Goal: Navigation & Orientation: Go to known website

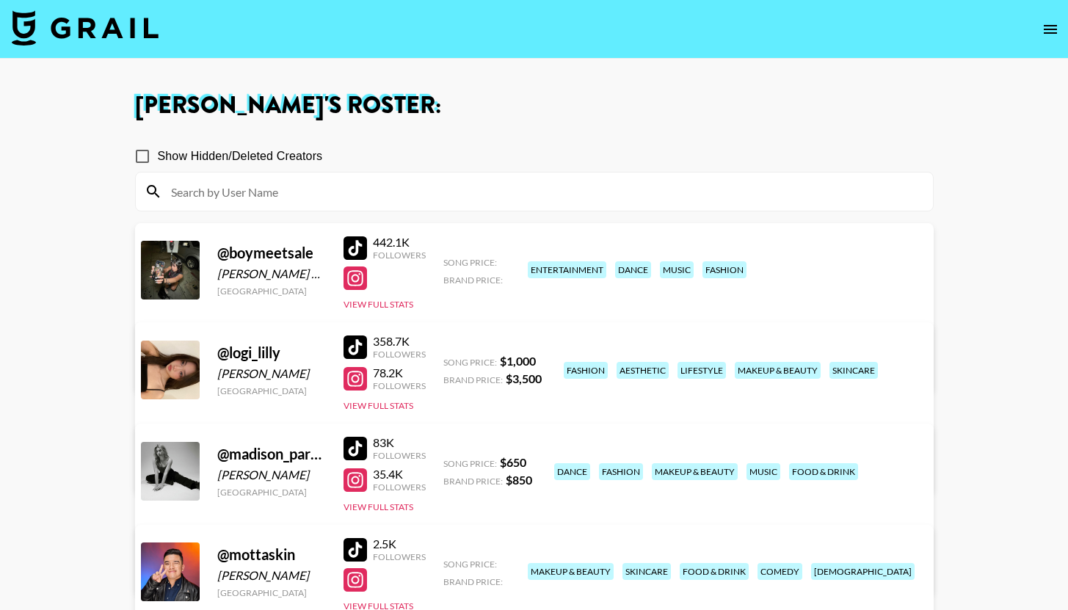
scroll to position [189, 0]
click at [227, 33] on nav at bounding box center [534, 29] width 1068 height 59
click at [147, 26] on img at bounding box center [85, 27] width 147 height 35
